Goal: Task Accomplishment & Management: Manage account settings

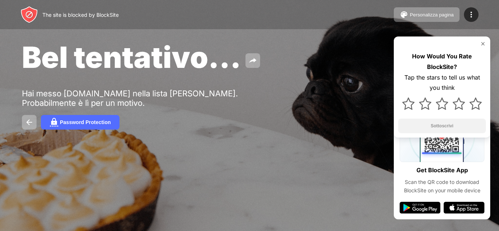
click at [238, 96] on div "Hai messo [DOMAIN_NAME] nella lista [PERSON_NAME]. Probabilmente è lì per un mo…" at bounding box center [135, 98] width 226 height 19
click at [107, 123] on div "Password Protection" at bounding box center [85, 122] width 51 height 6
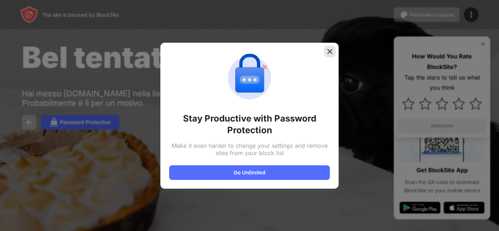
drag, startPoint x: 226, startPoint y: 172, endPoint x: 330, endPoint y: 50, distance: 160.0
click at [330, 50] on div "Stay Productive with Password Protection Make it even harder to change your set…" at bounding box center [249, 116] width 178 height 146
click at [330, 50] on img at bounding box center [329, 51] width 7 height 7
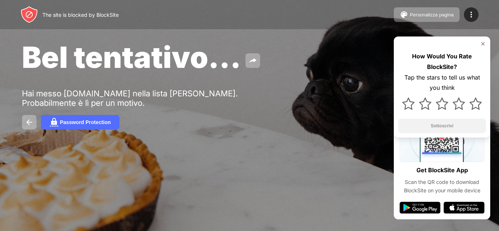
click at [259, 124] on div "Password Protection" at bounding box center [249, 122] width 455 height 15
